Goal: Task Accomplishment & Management: Use online tool/utility

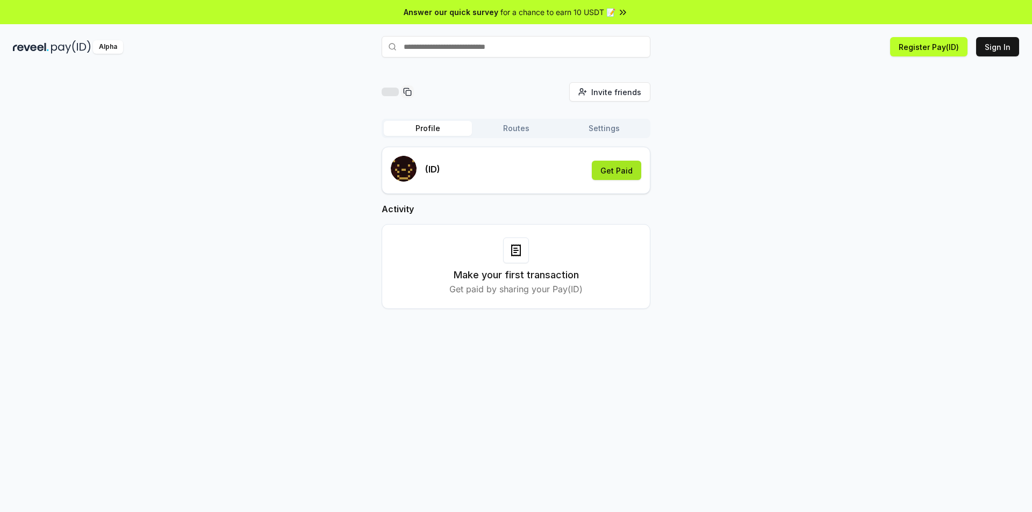
click at [623, 169] on button "Get Paid" at bounding box center [616, 170] width 49 height 19
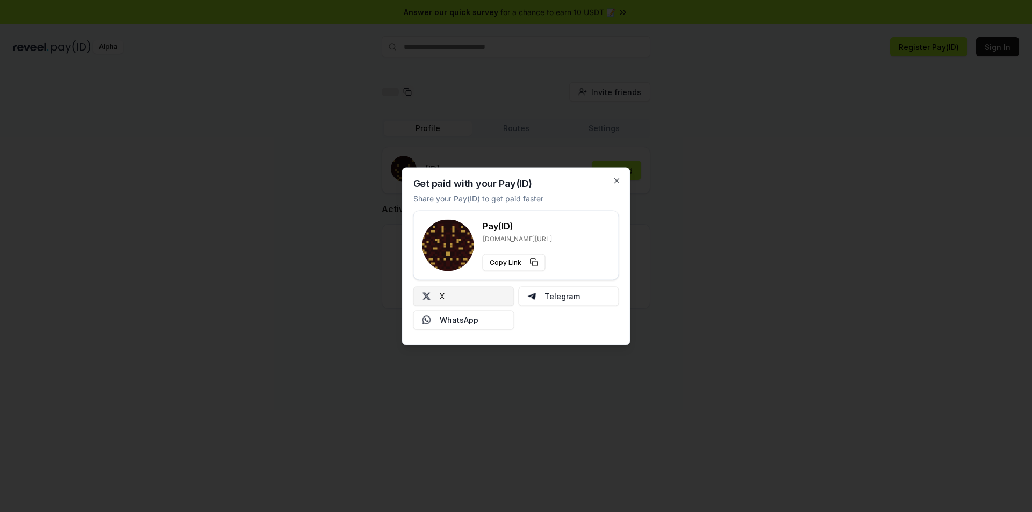
click at [455, 298] on button "X" at bounding box center [463, 295] width 101 height 19
click at [475, 298] on button "X" at bounding box center [463, 295] width 101 height 19
click at [767, 222] on div at bounding box center [516, 256] width 1032 height 512
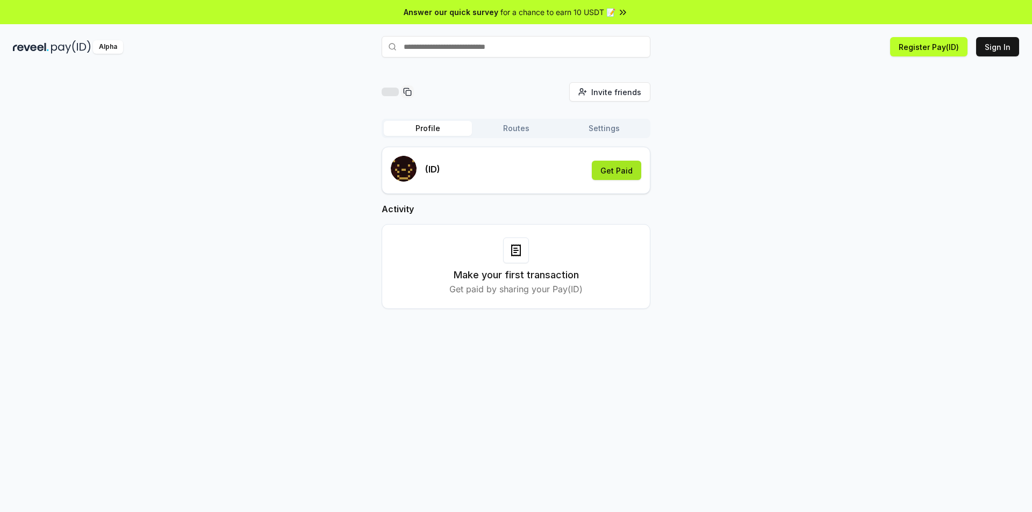
click at [617, 172] on button "Get Paid" at bounding box center [616, 170] width 49 height 19
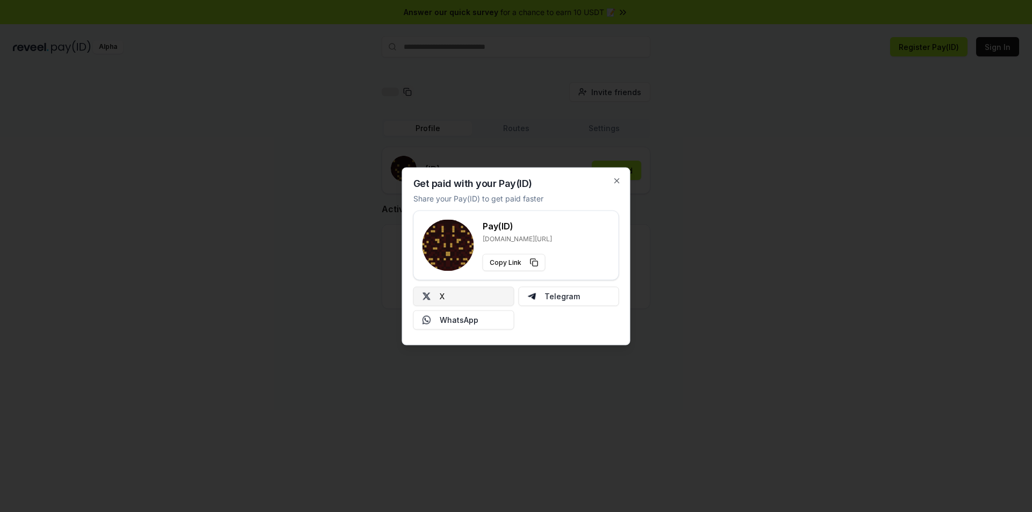
click at [452, 295] on button "X" at bounding box center [463, 295] width 101 height 19
click at [621, 182] on icon "button" at bounding box center [616, 180] width 9 height 9
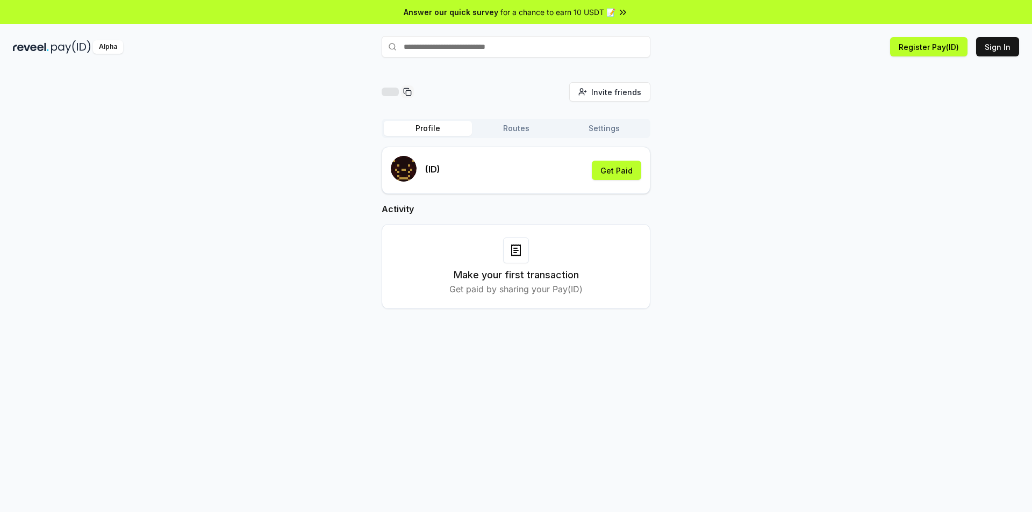
drag, startPoint x: 785, startPoint y: 315, endPoint x: 740, endPoint y: 247, distance: 81.8
click at [788, 313] on div "Invite friends Invite Profile Routes Settings (ID) Get Paid Activity Make your …" at bounding box center [516, 204] width 1006 height 244
click at [998, 46] on button "Sign In" at bounding box center [997, 46] width 43 height 19
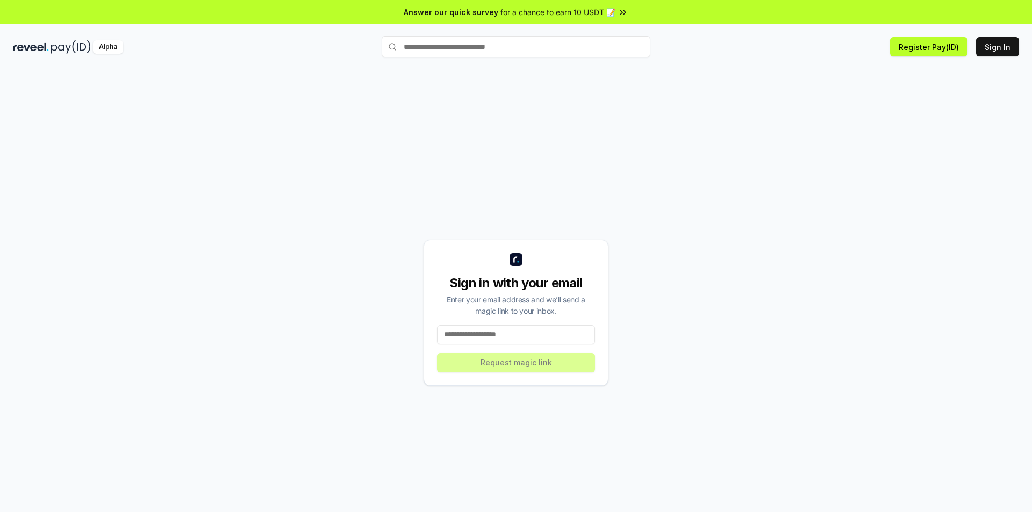
click at [481, 338] on input at bounding box center [516, 334] width 158 height 19
